Goal: Information Seeking & Learning: Find contact information

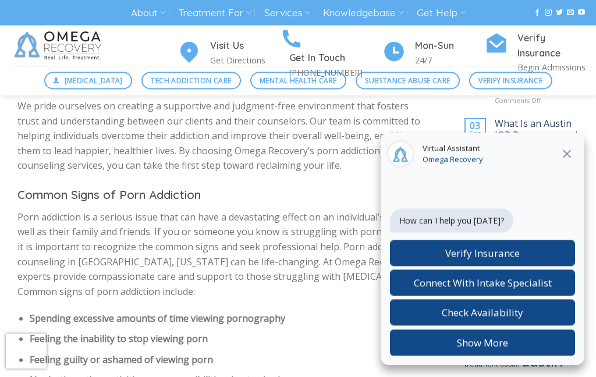
scroll to position [845, 0]
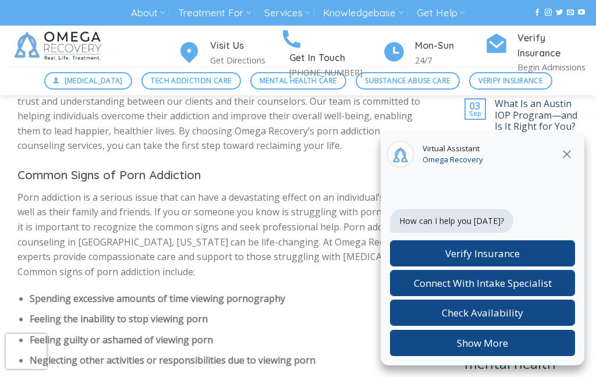
click at [573, 161] on icon "Close" at bounding box center [567, 154] width 14 height 14
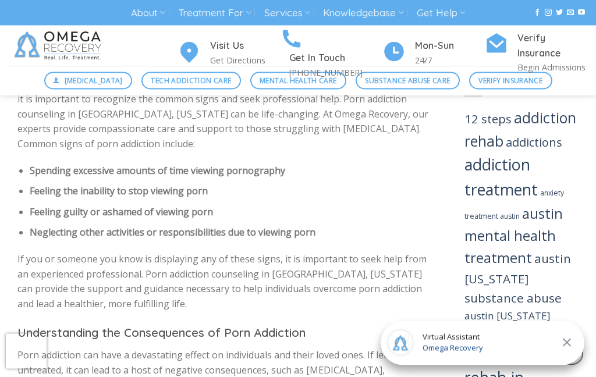
click at [490, 365] on div "Virtual Assistant Omega Recovery" at bounding box center [482, 343] width 204 height 44
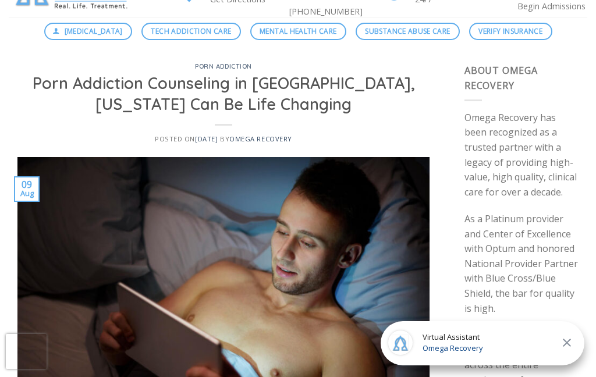
scroll to position [0, 0]
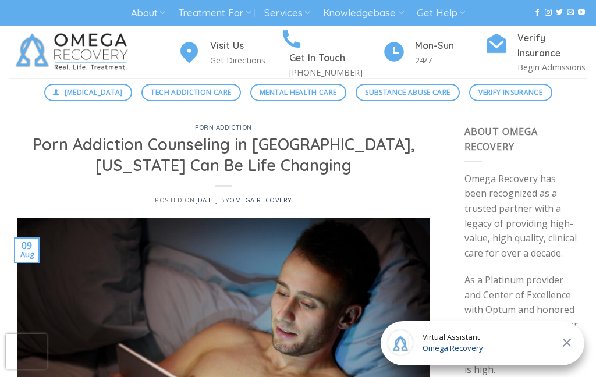
click at [230, 14] on link "Treatment For" at bounding box center [214, 13] width 73 height 22
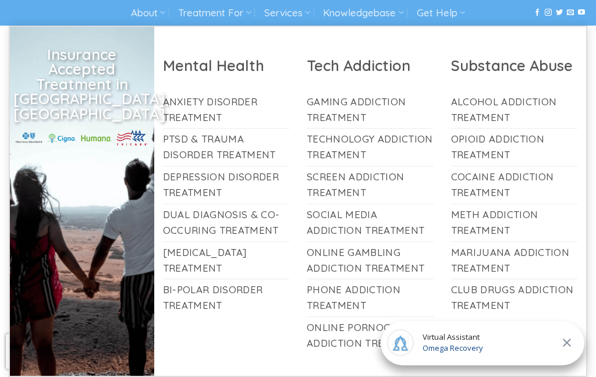
click at [403, 332] on link "Online Pornography Addiction Treatment" at bounding box center [370, 335] width 127 height 37
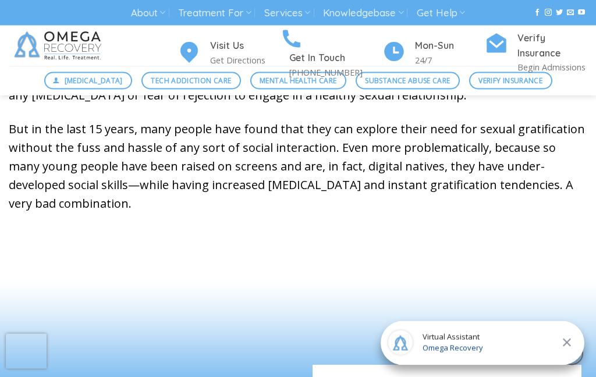
scroll to position [786, 0]
click at [155, 10] on link "About" at bounding box center [148, 13] width 34 height 22
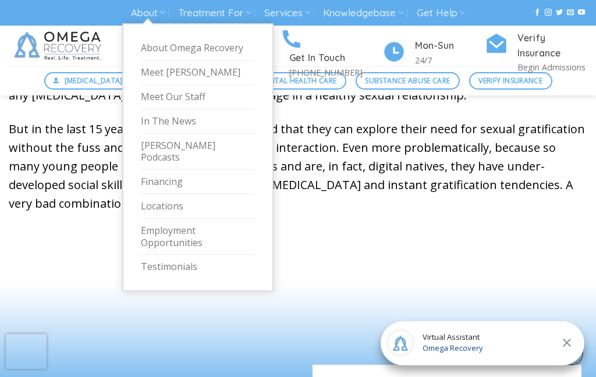
click at [141, 104] on link "Meet Our Staff" at bounding box center [198, 97] width 114 height 24
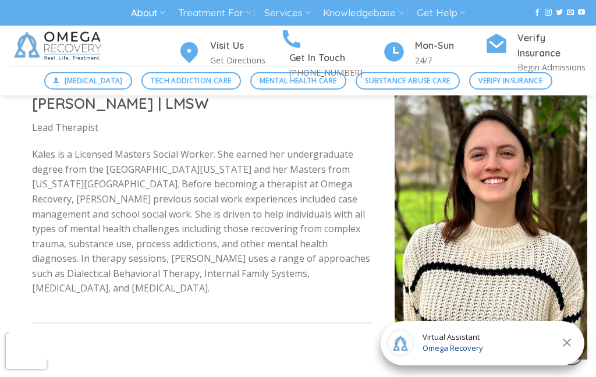
scroll to position [1787, 0]
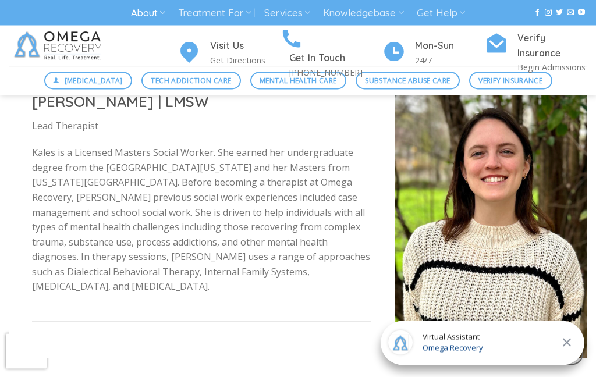
click at [110, 236] on p "Kales is a Licensed Masters Social Worker. She earned her undergraduate degree …" at bounding box center [201, 220] width 339 height 149
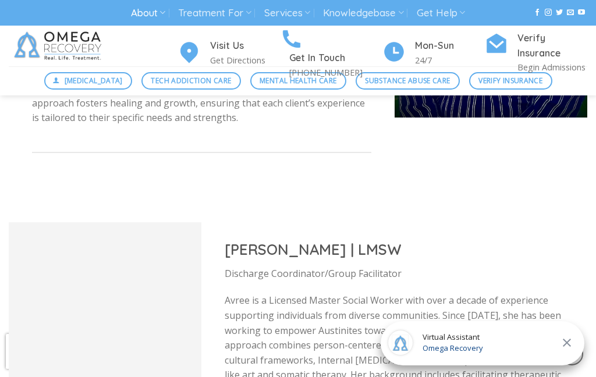
scroll to position [2905, 0]
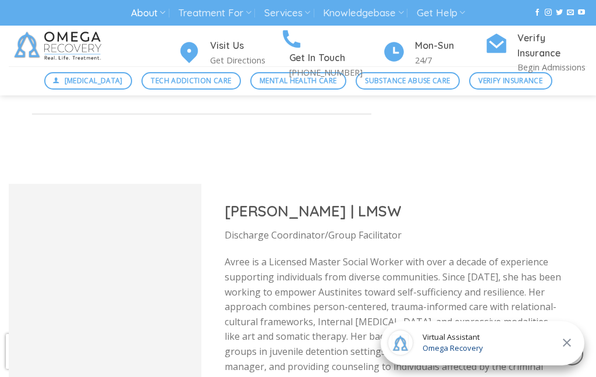
click at [49, 376] on div at bounding box center [105, 329] width 193 height 291
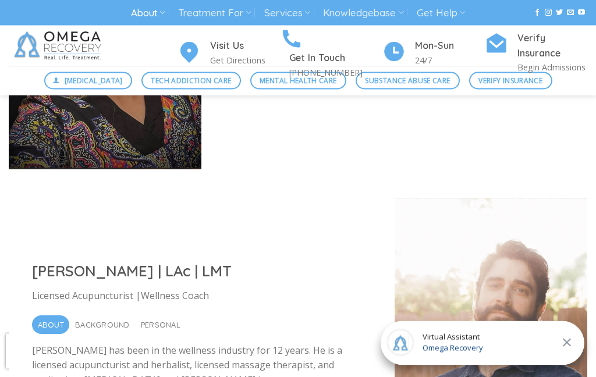
scroll to position [3859, 0]
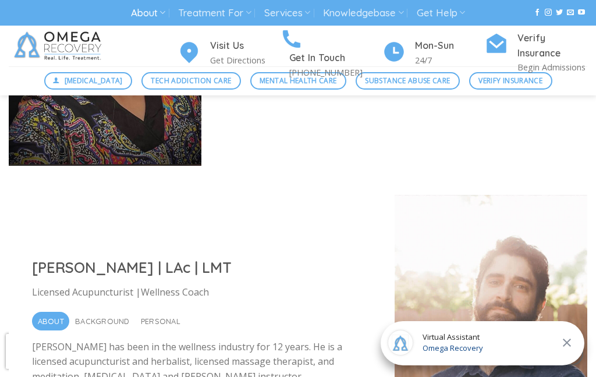
click at [88, 312] on span "Background" at bounding box center [102, 321] width 55 height 19
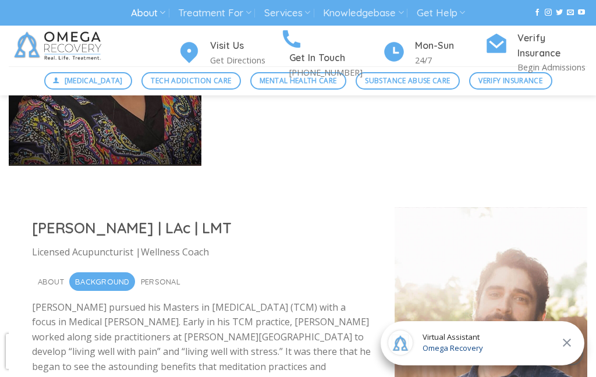
click at [156, 272] on span "Personal" at bounding box center [161, 281] width 40 height 19
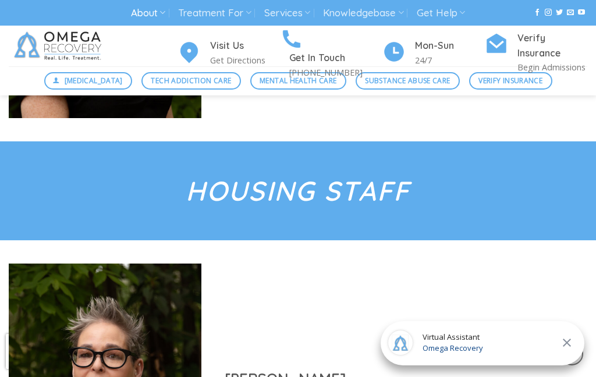
scroll to position [4646, 0]
